Goal: Task Accomplishment & Management: Complete application form

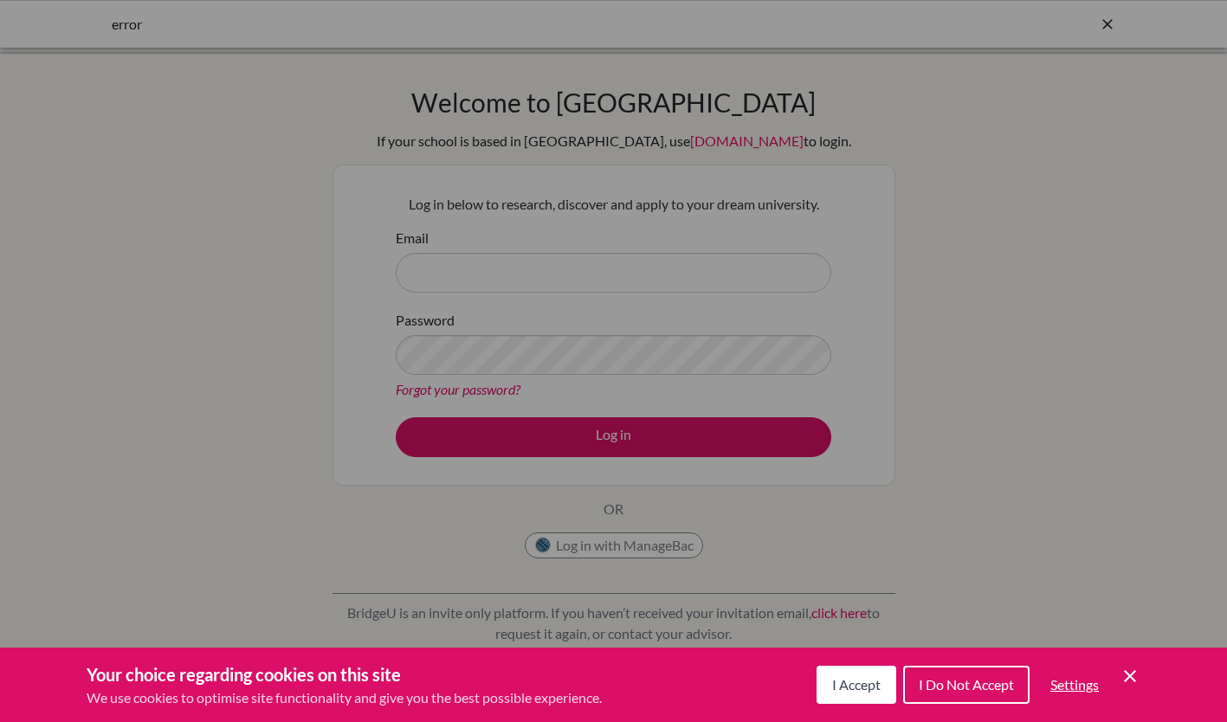
click at [853, 689] on span "I Accept" at bounding box center [856, 684] width 48 height 16
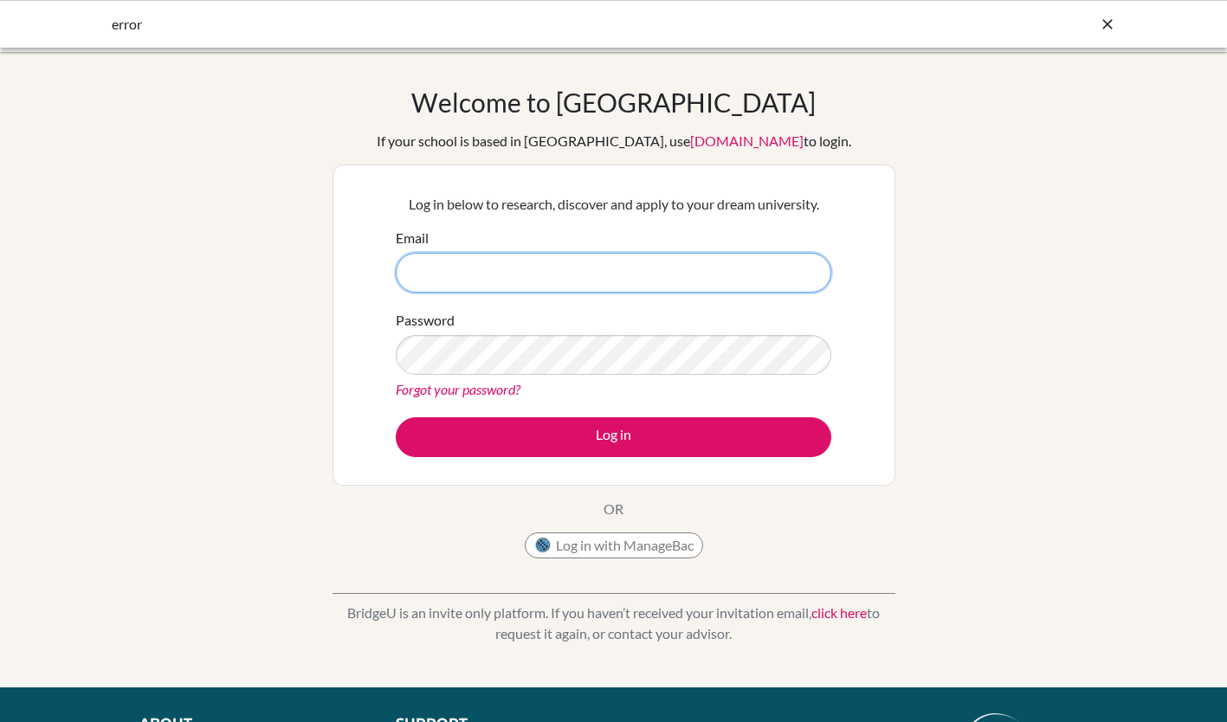
click at [690, 261] on input "Email" at bounding box center [614, 273] width 436 height 40
type input "easl@wincoll.ac.uk"
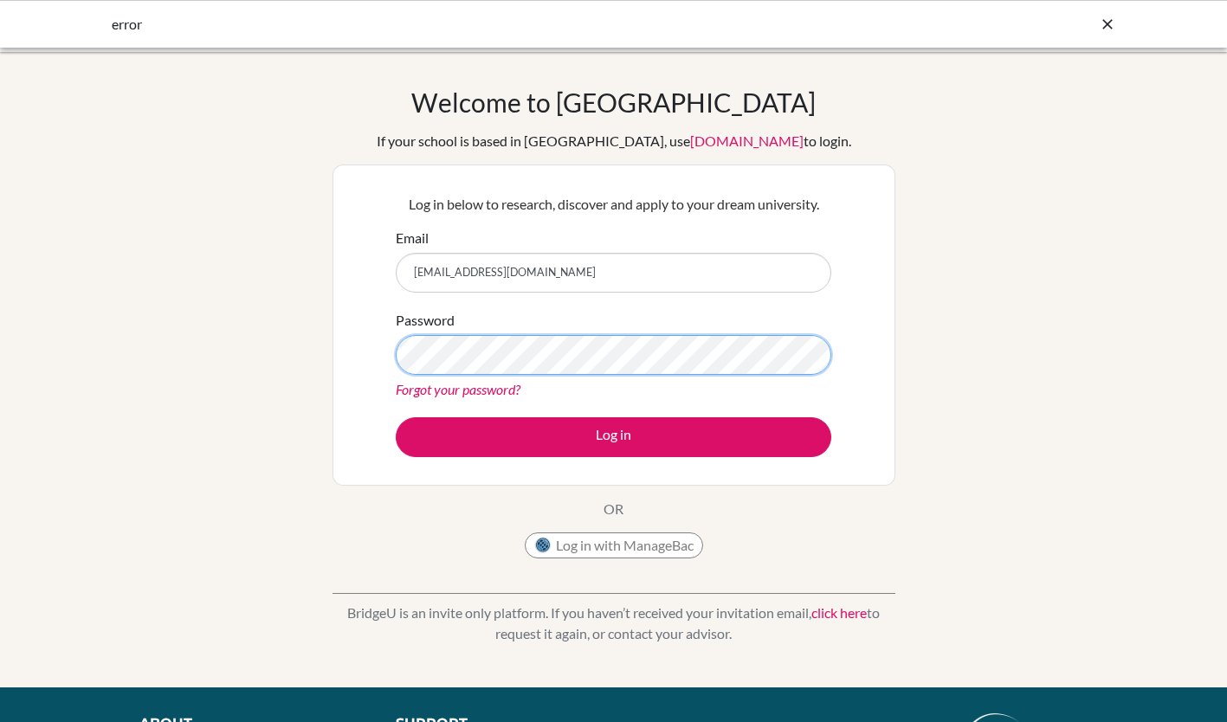
click at [396, 417] on button "Log in" at bounding box center [614, 437] width 436 height 40
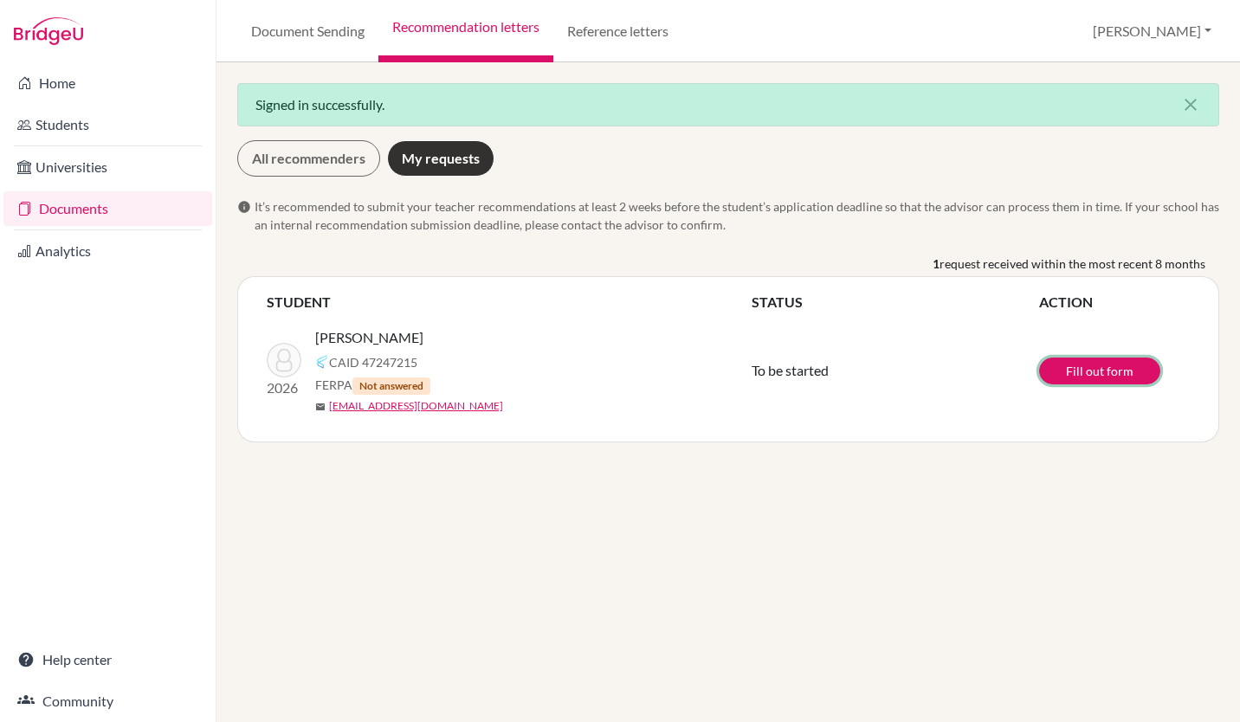
click at [1078, 374] on link "Fill out form" at bounding box center [1099, 371] width 121 height 27
